Goal: Task Accomplishment & Management: Use online tool/utility

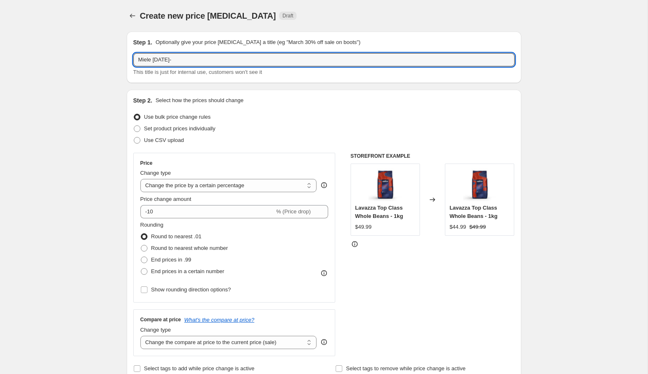
select select "percentage"
type input "Miele [DATE]-[DATE]"
click at [171, 249] on span "Round to nearest whole number" at bounding box center [189, 248] width 77 height 6
click at [141, 245] on input "Round to nearest whole number" at bounding box center [141, 245] width 0 height 0
radio input "true"
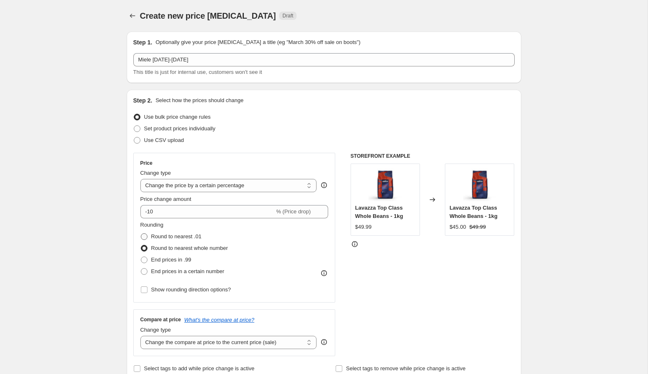
click at [167, 235] on span "Round to nearest .01" at bounding box center [176, 236] width 50 height 6
click at [141, 234] on input "Round to nearest .01" at bounding box center [141, 233] width 0 height 0
radio input "true"
click at [159, 131] on span "Set product prices individually" at bounding box center [179, 128] width 71 height 6
click at [134, 126] on input "Set product prices individually" at bounding box center [134, 125] width 0 height 0
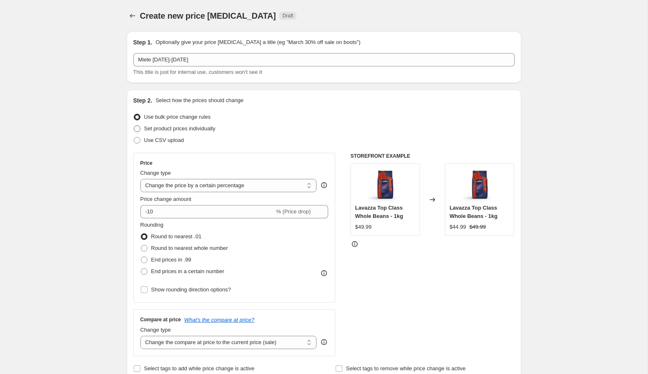
radio input "true"
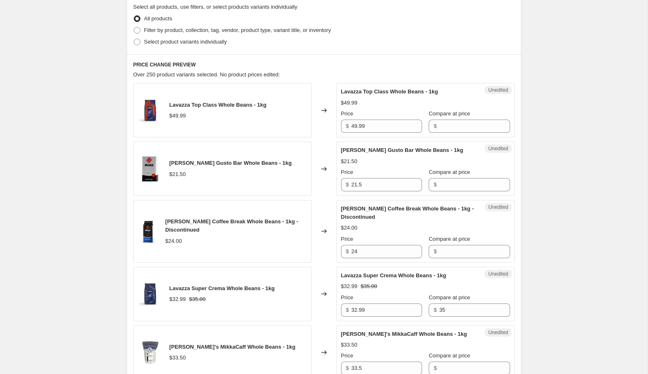
scroll to position [195, 0]
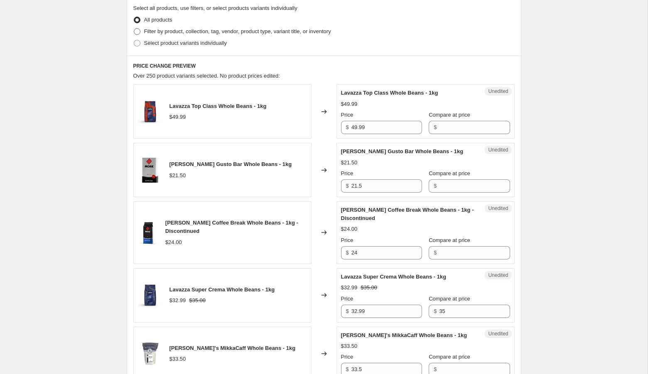
click at [171, 28] on span "Filter by product, collection, tag, vendor, product type, variant title, or inv…" at bounding box center [237, 31] width 187 height 6
click at [134, 28] on input "Filter by product, collection, tag, vendor, product type, variant title, or inv…" at bounding box center [134, 28] width 0 height 0
radio input "true"
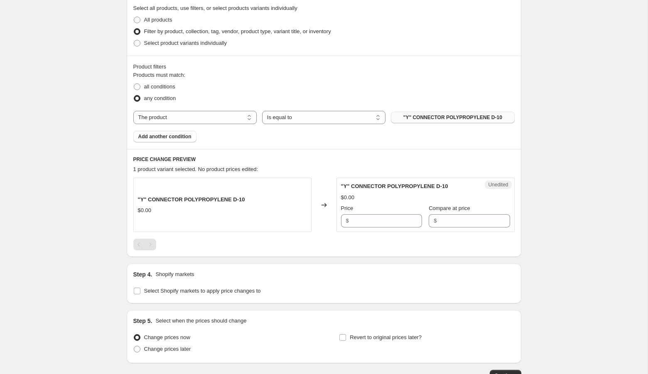
click at [432, 119] on span ""Y" CONNECTOR POLYPROPYLENE D-10" at bounding box center [452, 117] width 99 height 7
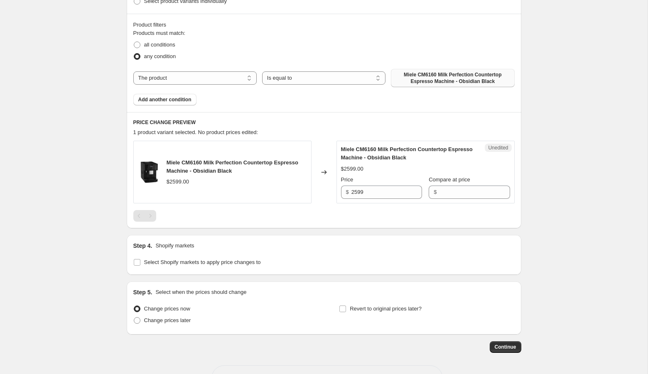
scroll to position [249, 0]
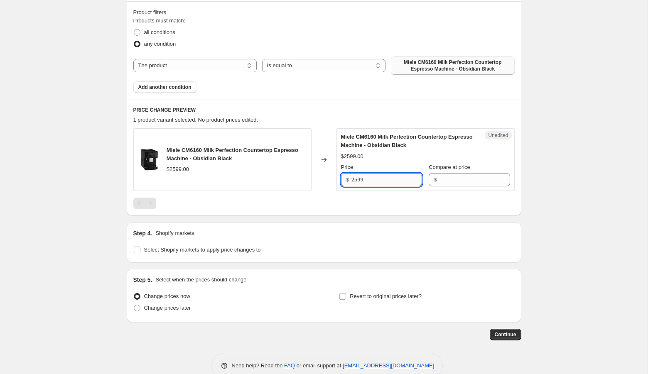
click at [356, 181] on input "2599" at bounding box center [386, 179] width 71 height 13
type input "2599"
click at [441, 178] on input "Compare at price" at bounding box center [474, 179] width 71 height 13
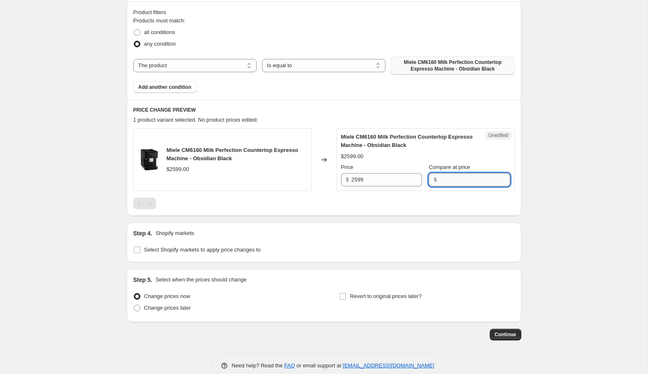
paste input "2599"
type input "2599"
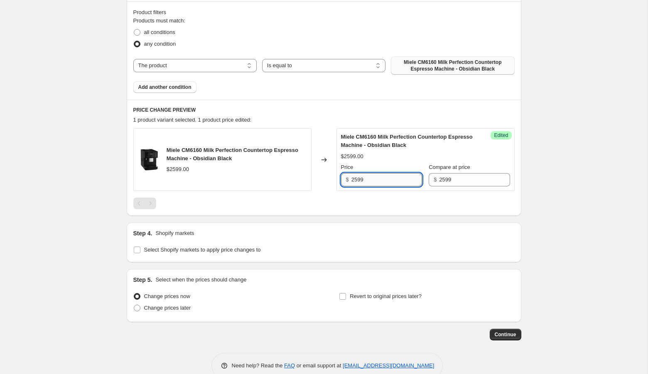
click at [357, 178] on input "2599" at bounding box center [386, 179] width 71 height 13
type input "2049"
click at [596, 218] on div "Create new price [MEDICAL_DATA]. This page is ready Create new price [MEDICAL_D…" at bounding box center [323, 71] width 647 height 641
click at [154, 307] on span "Change prices later" at bounding box center [167, 308] width 47 height 6
click at [134, 305] on input "Change prices later" at bounding box center [134, 305] width 0 height 0
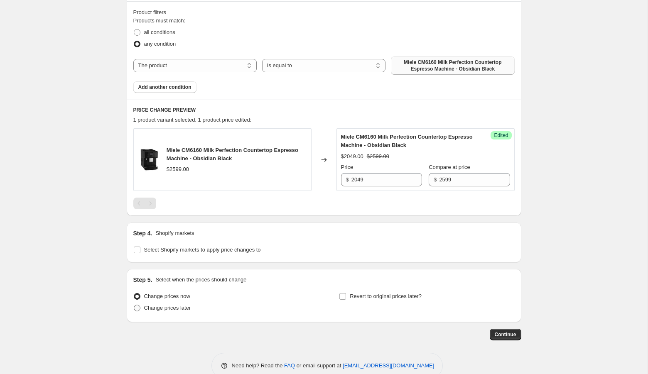
radio input "true"
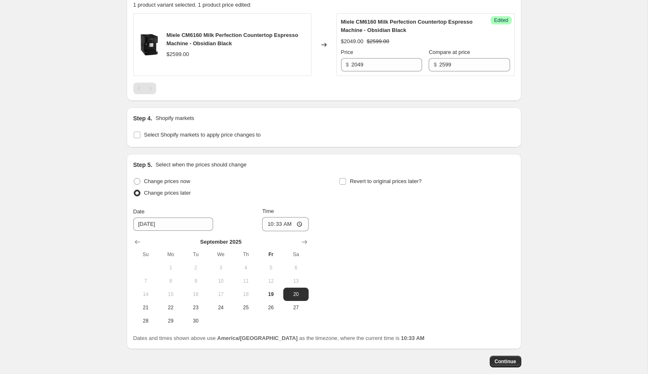
scroll to position [377, 0]
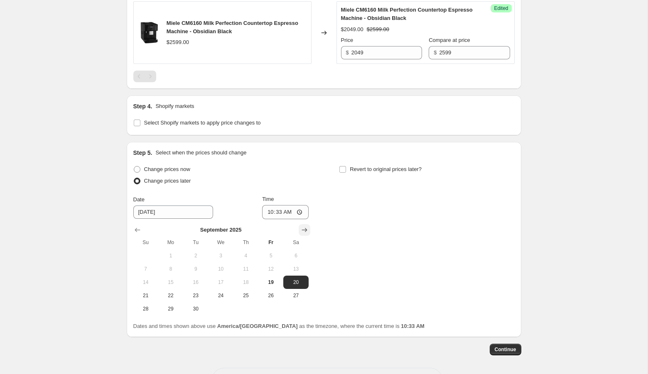
click at [303, 227] on icon "Show next month, October 2025" at bounding box center [304, 230] width 8 height 8
click at [269, 250] on button "3" at bounding box center [270, 255] width 25 height 13
type input "[DATE]"
click at [266, 209] on input "10:33" at bounding box center [285, 212] width 46 height 14
type input "00:01"
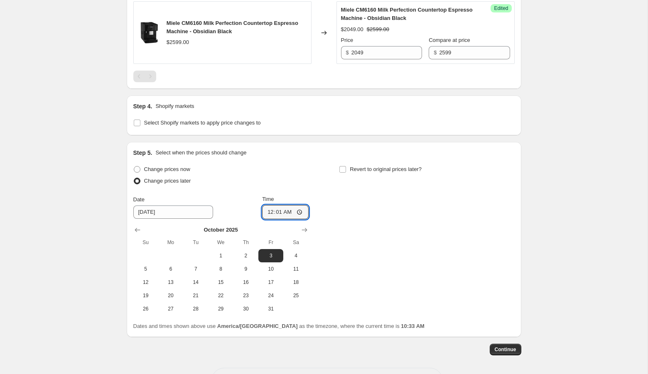
click at [386, 220] on div "Change prices now Change prices later Date [DATE] Time 00:[DATE] Mo Tu We Th Fr…" at bounding box center [323, 240] width 381 height 152
click at [372, 167] on span "Revert to original prices later?" at bounding box center [386, 169] width 72 height 6
click at [346, 167] on input "Revert to original prices later?" at bounding box center [342, 169] width 7 height 7
checkbox input "true"
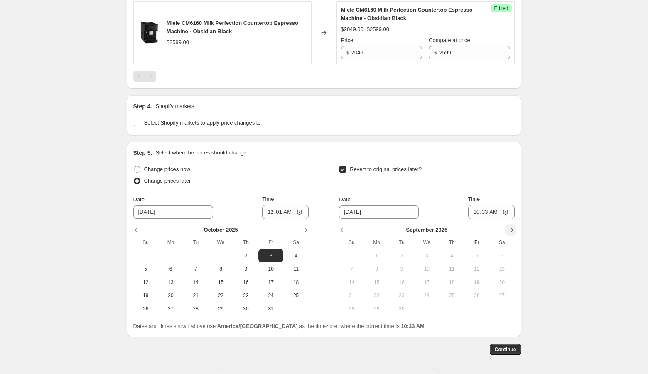
click at [511, 231] on icon "Show next month, October 2025" at bounding box center [510, 230] width 8 height 8
click at [447, 293] on span "23" at bounding box center [451, 295] width 18 height 7
type input "[DATE]"
click at [471, 211] on input "10:33" at bounding box center [491, 212] width 46 height 14
type input "23:59"
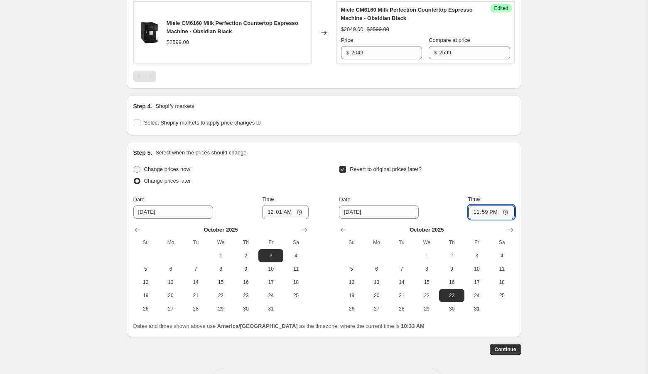
click at [542, 220] on div "Create new price [MEDICAL_DATA]. This page is ready Create new price [MEDICAL_D…" at bounding box center [323, 14] width 647 height 782
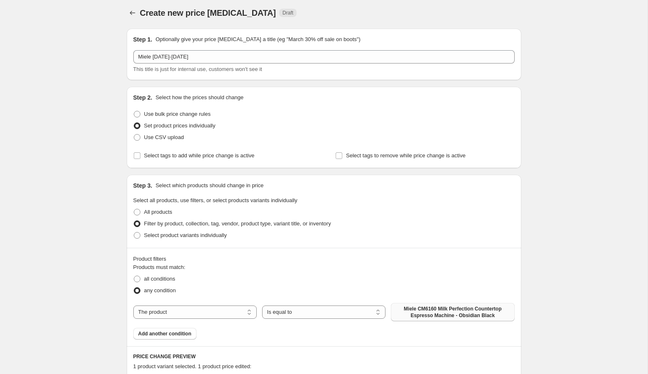
scroll to position [0, 0]
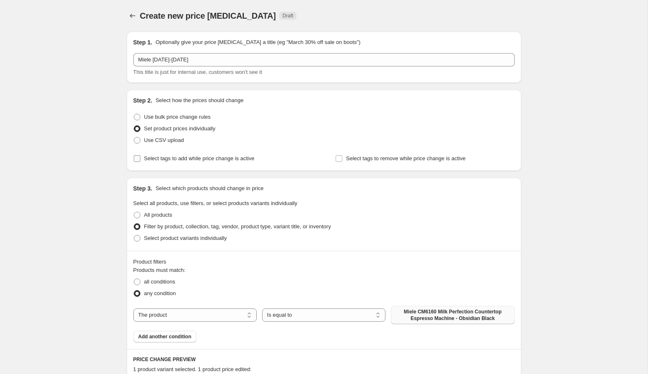
click at [181, 156] on span "Select tags to add while price change is active" at bounding box center [199, 158] width 110 height 6
click at [140, 156] on input "Select tags to add while price change is active" at bounding box center [137, 158] width 7 height 7
checkbox input "true"
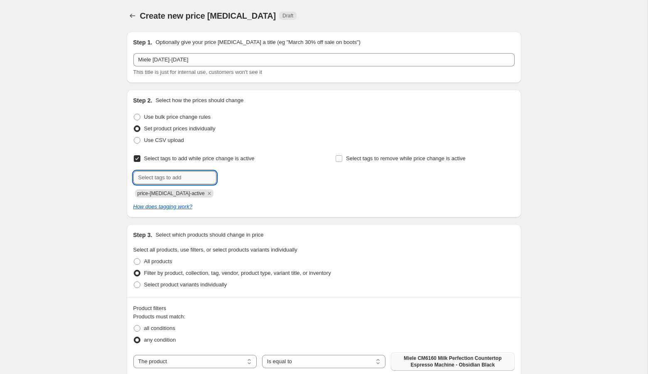
click at [173, 178] on input "text" at bounding box center [174, 177] width 83 height 13
type input "fall sale"
click at [375, 160] on span "Select tags to remove while price change is active" at bounding box center [406, 158] width 120 height 6
click at [342, 160] on input "Select tags to remove while price change is active" at bounding box center [338, 158] width 7 height 7
checkbox input "true"
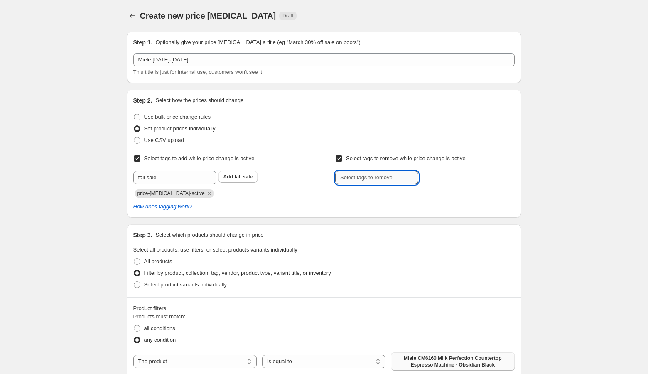
click at [365, 181] on input "text" at bounding box center [376, 177] width 83 height 13
type input "fall sale"
click at [451, 178] on span "fall sale" at bounding box center [445, 177] width 18 height 6
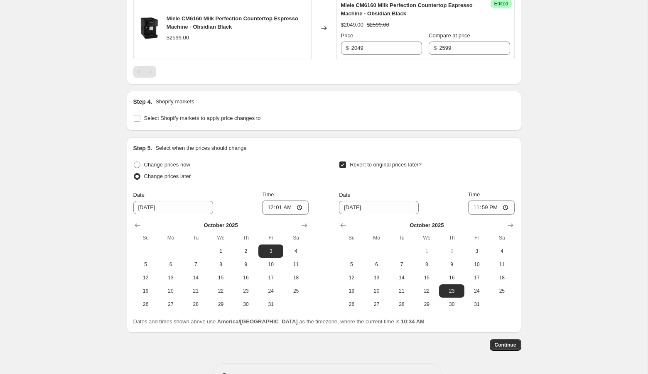
scroll to position [454, 0]
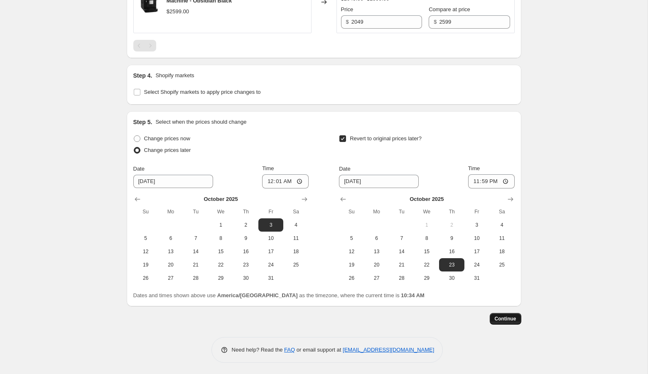
click at [510, 323] on button "Continue" at bounding box center [505, 319] width 32 height 12
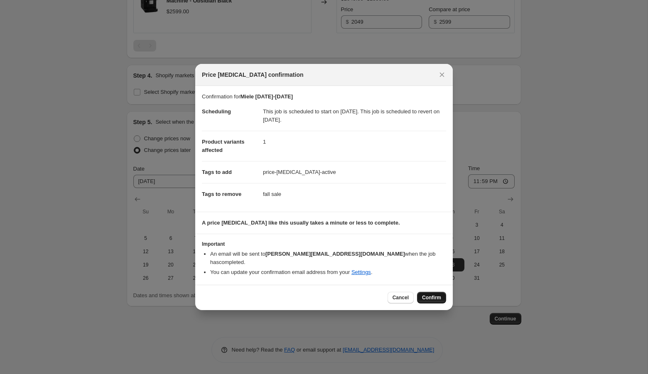
click at [439, 294] on span "Confirm" at bounding box center [431, 297] width 19 height 7
